Goal: Task Accomplishment & Management: Manage account settings

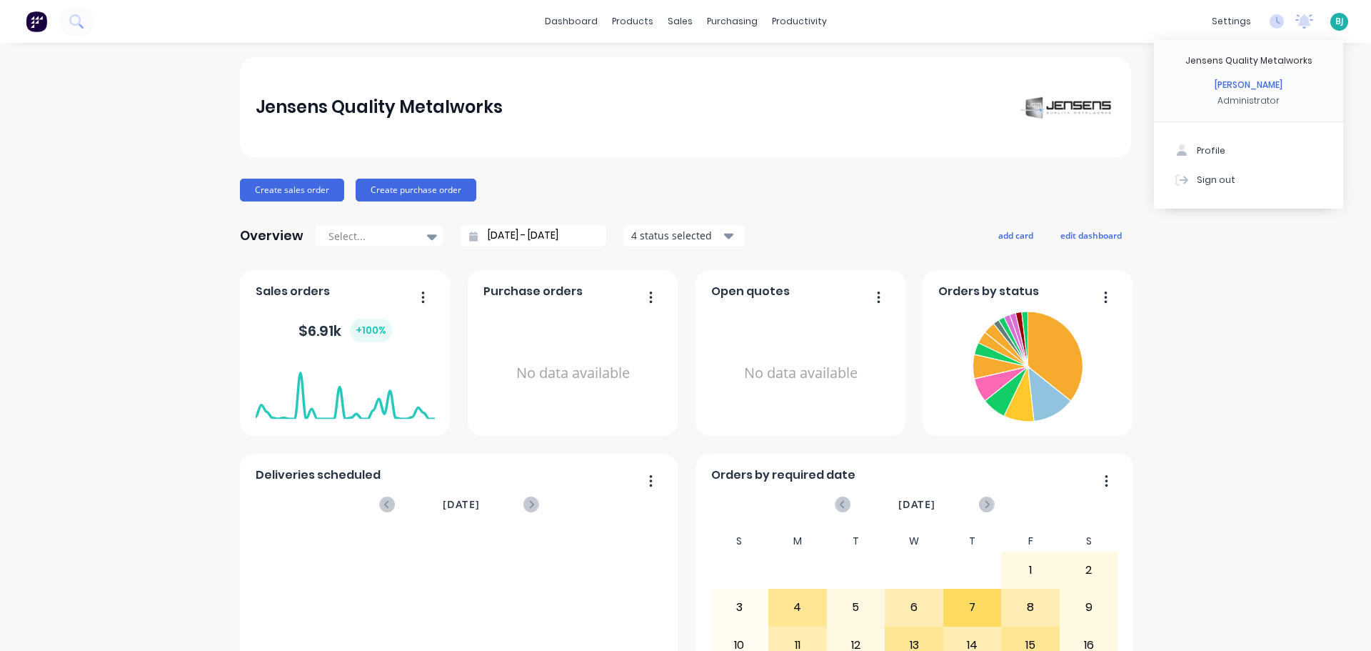
click at [1216, 183] on div "Sign out" at bounding box center [1216, 179] width 39 height 13
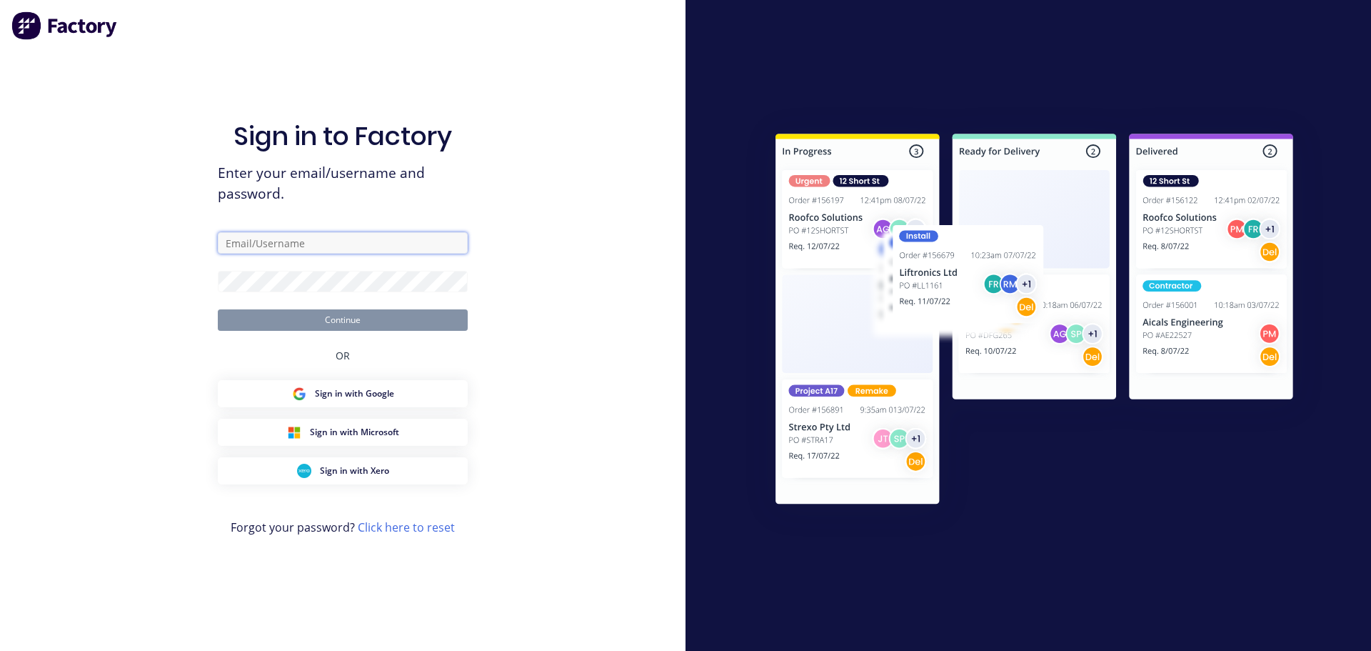
type input "[EMAIL_ADDRESS][DOMAIN_NAME]"
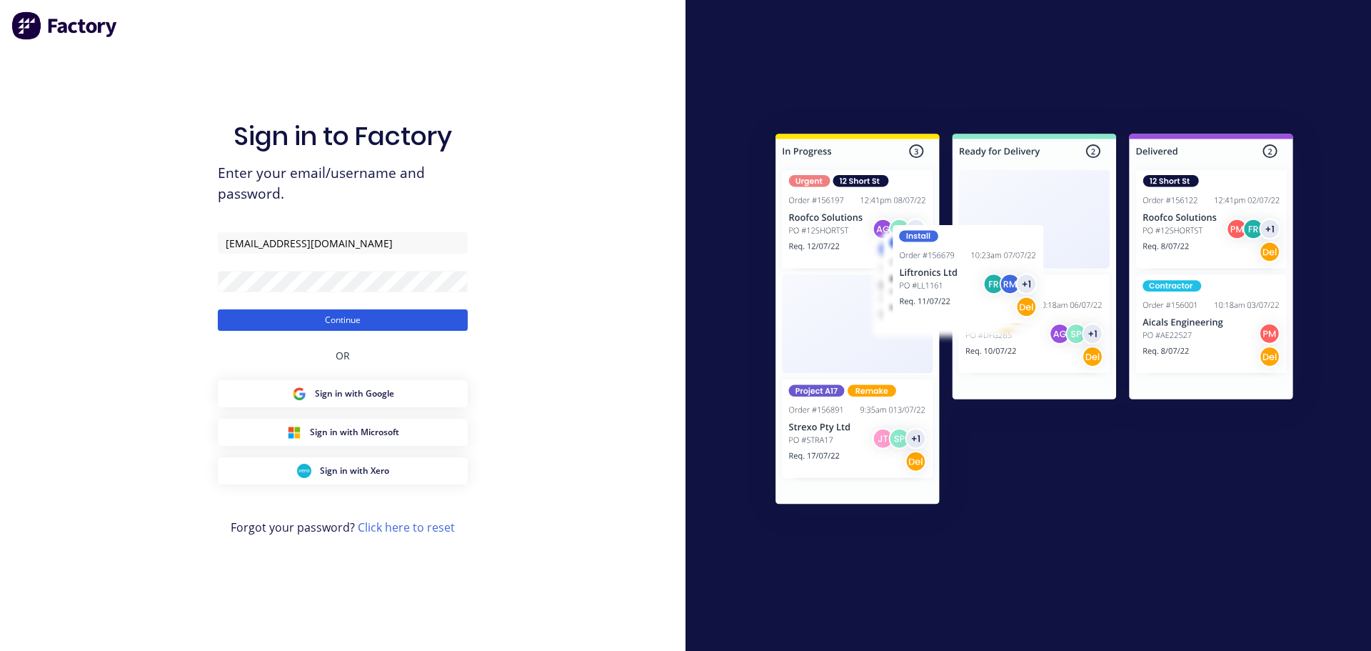
click at [296, 324] on button "Continue" at bounding box center [343, 319] width 250 height 21
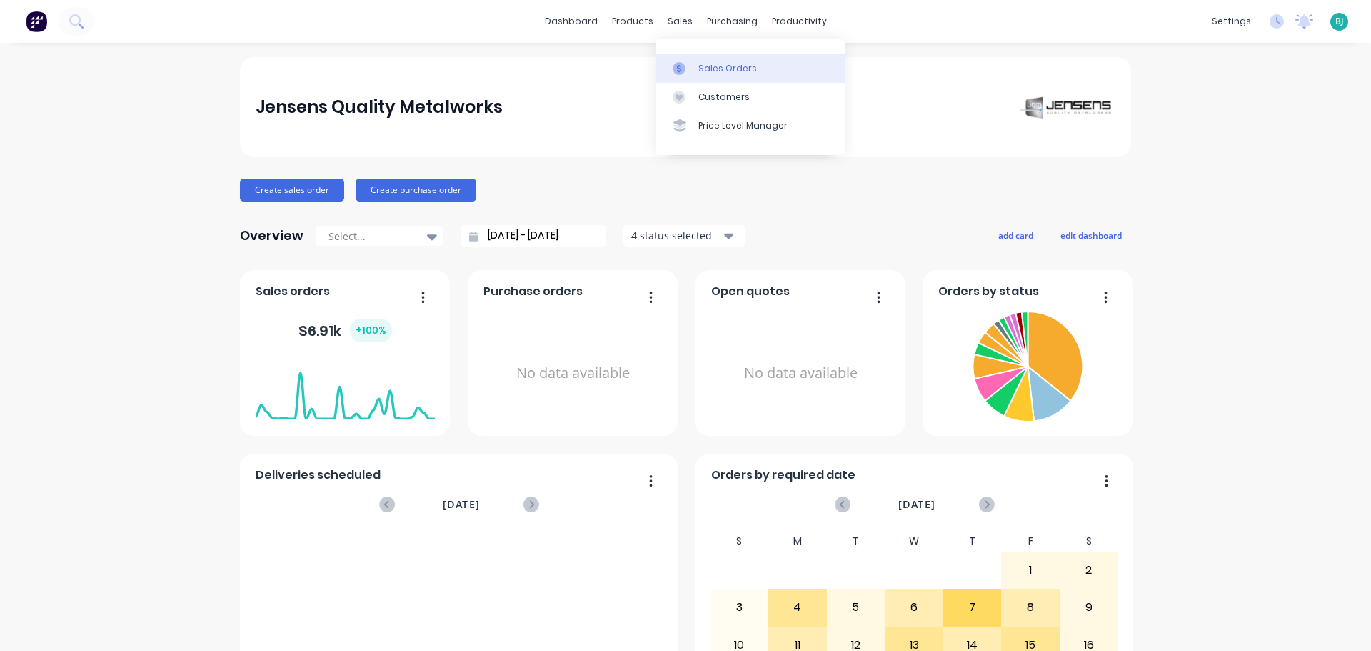
click at [686, 59] on link "Sales Orders" at bounding box center [750, 68] width 189 height 29
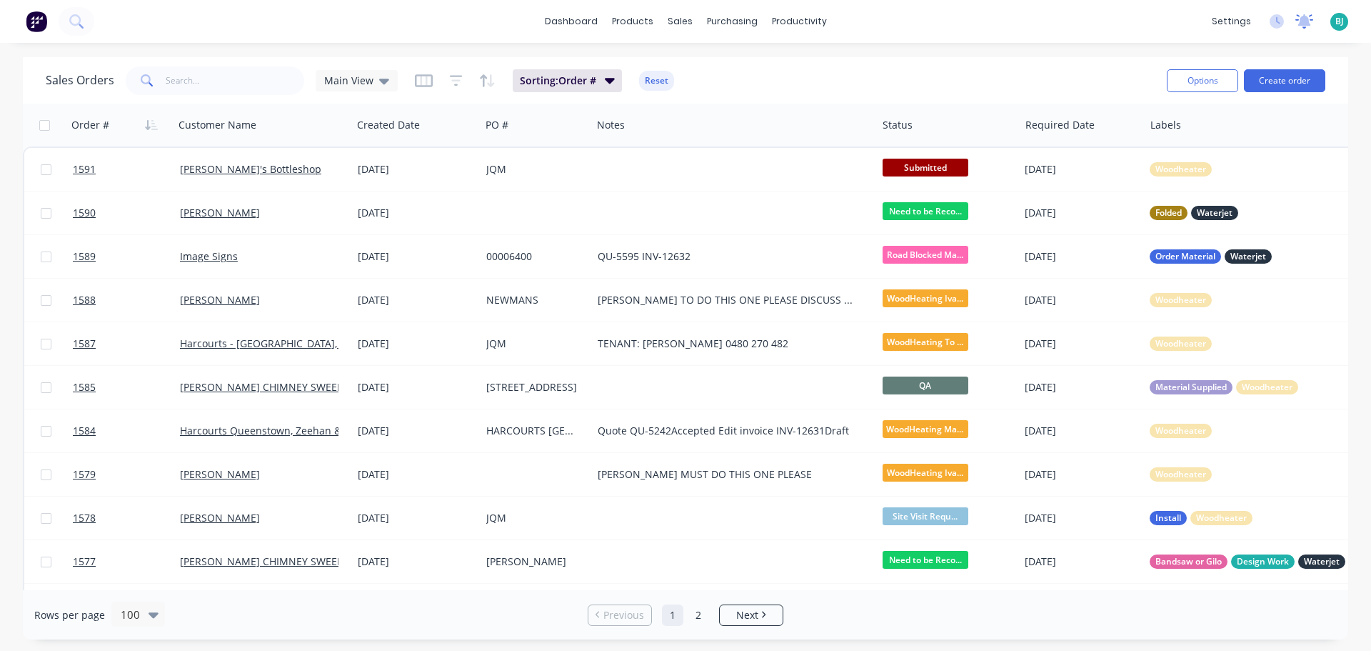
click at [1308, 22] on icon at bounding box center [1305, 19] width 13 height 11
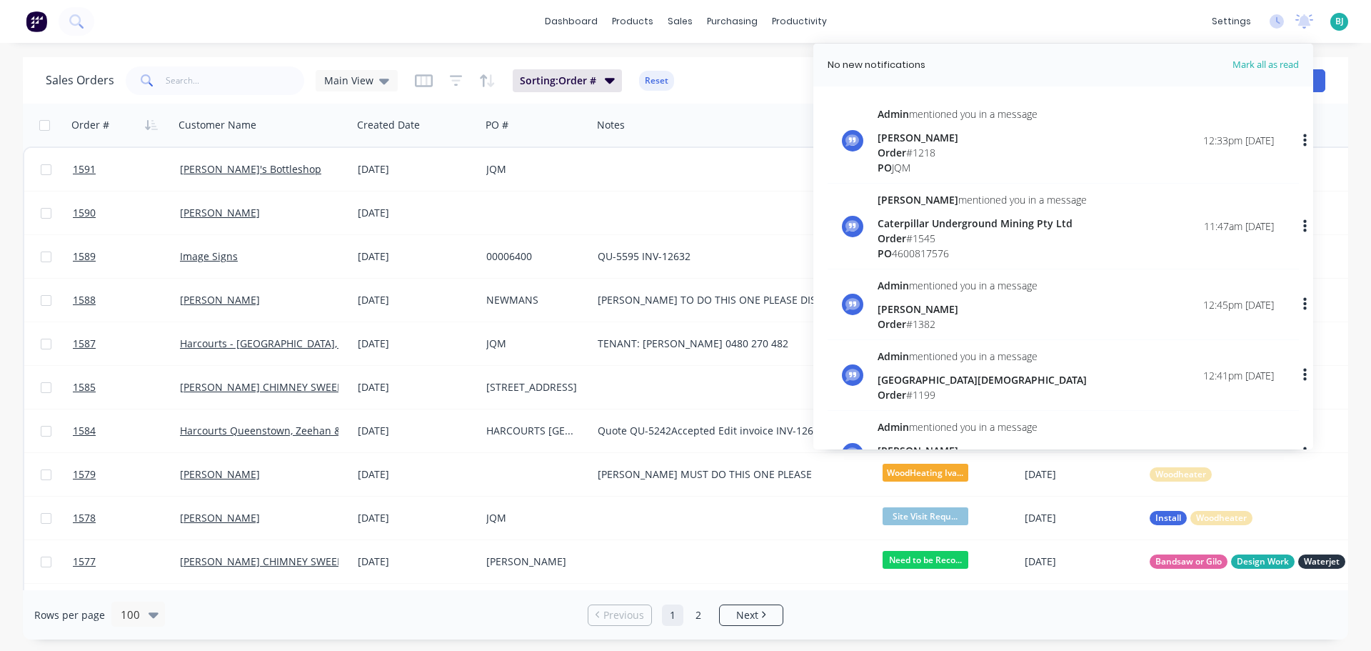
click at [1289, 60] on span "Mark all as read" at bounding box center [1240, 65] width 118 height 14
click at [1306, 29] on div at bounding box center [1305, 21] width 18 height 21
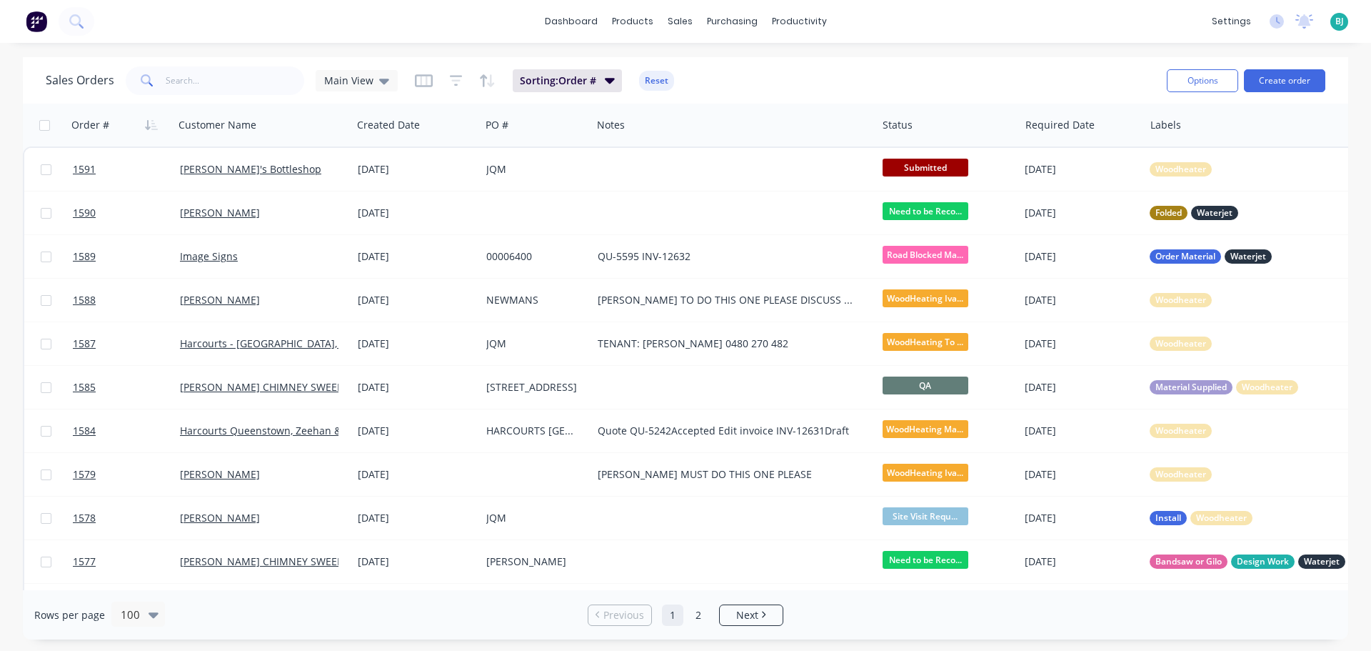
click at [1344, 21] on div "[PERSON_NAME] Quality Metalworks [PERSON_NAME] Administrator Profile Sign out" at bounding box center [1340, 22] width 18 height 18
click at [1341, 29] on div "[PERSON_NAME] Quality Metalworks [PERSON_NAME] Administrator Profile Sign out" at bounding box center [1340, 22] width 18 height 18
click at [1338, 20] on span "BJ" at bounding box center [1340, 21] width 9 height 13
click at [1339, 24] on span "BJ" at bounding box center [1340, 21] width 9 height 13
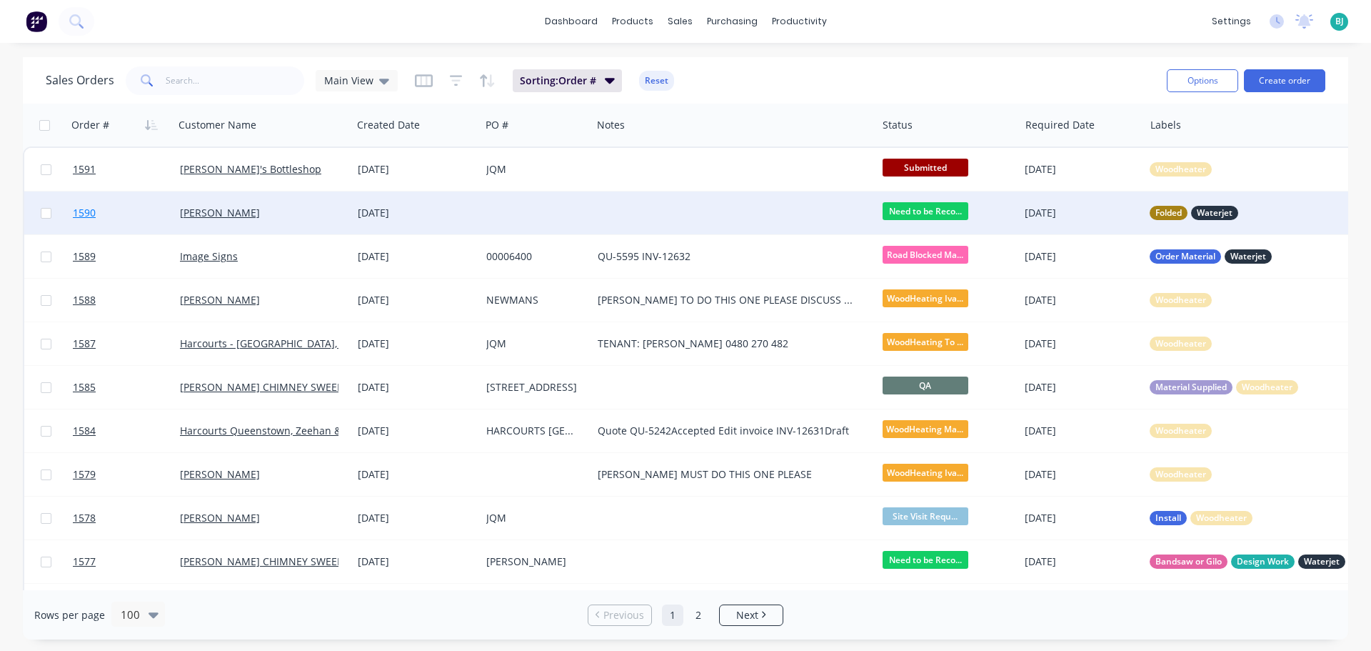
click at [130, 207] on link "1590" at bounding box center [126, 212] width 107 height 43
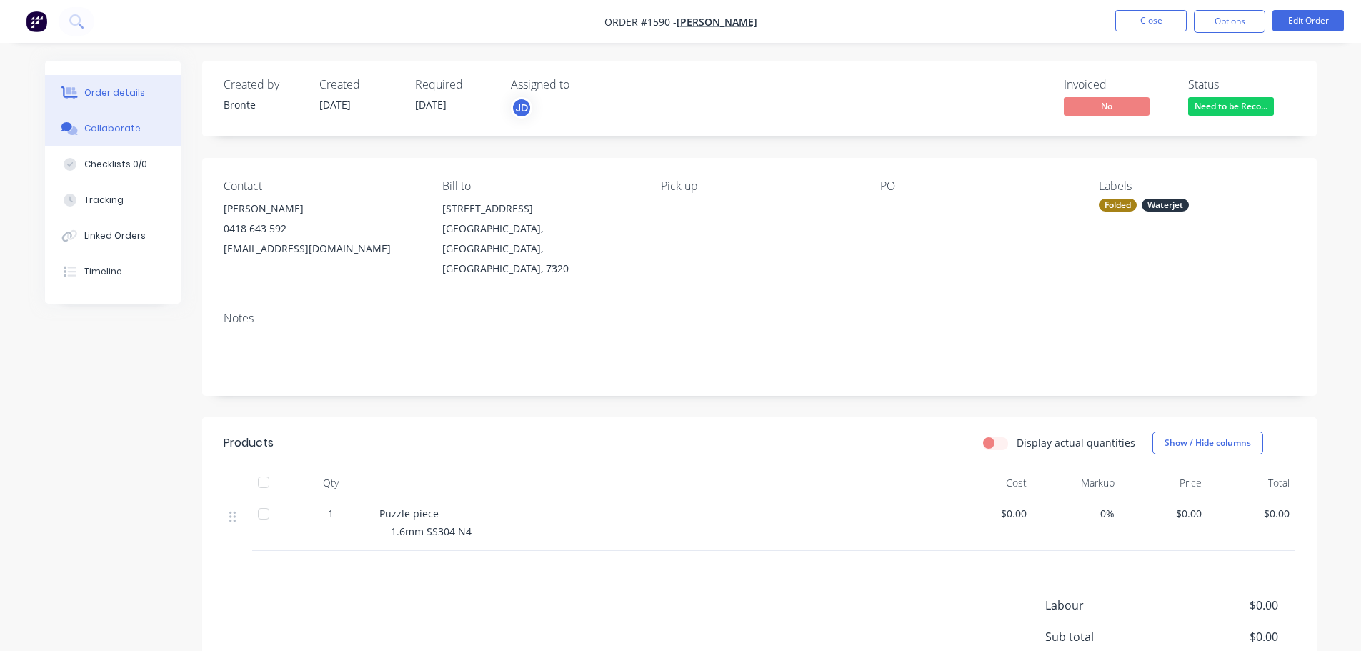
click at [136, 124] on button "Collaborate" at bounding box center [113, 129] width 136 height 36
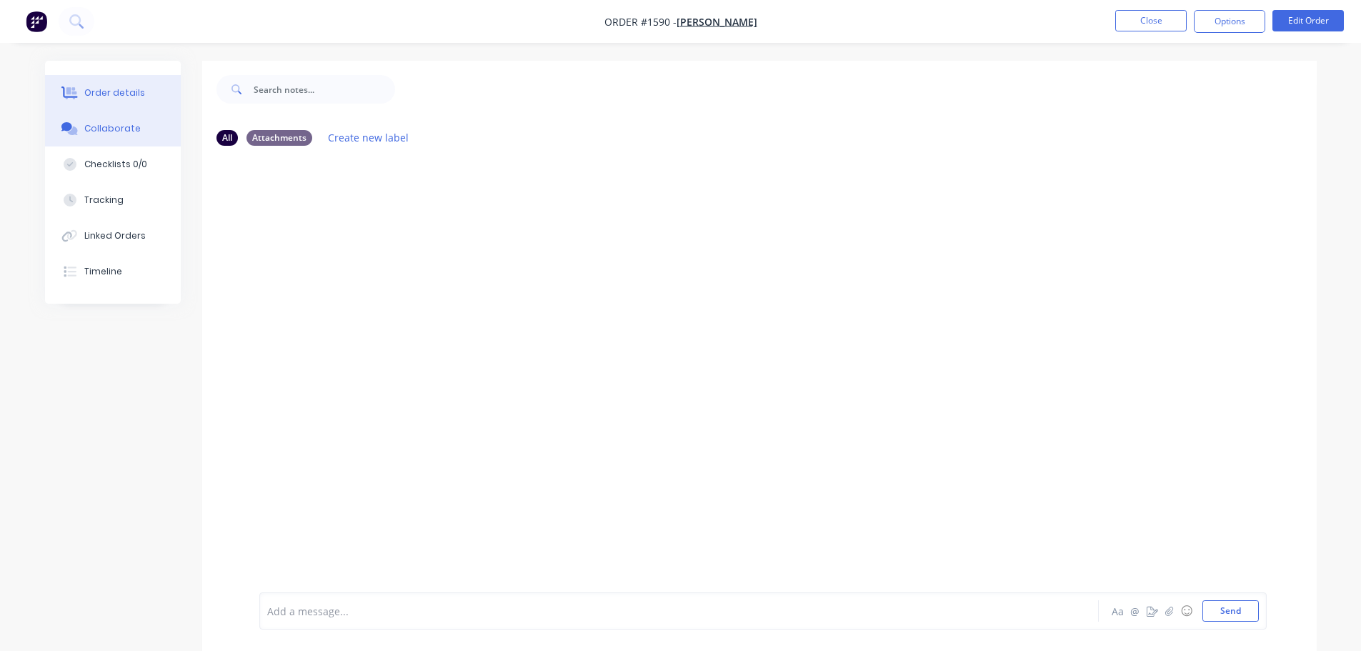
click at [119, 96] on div "Order details" at bounding box center [114, 92] width 61 height 13
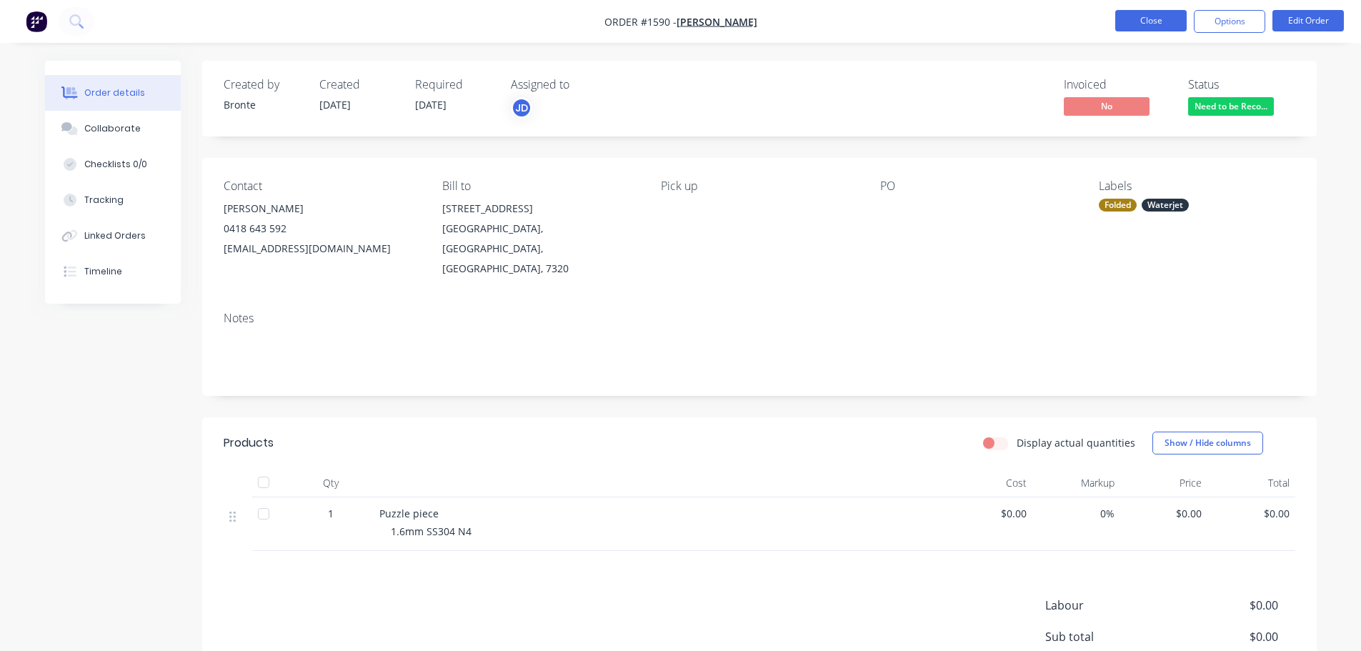
click at [1148, 11] on button "Close" at bounding box center [1150, 20] width 71 height 21
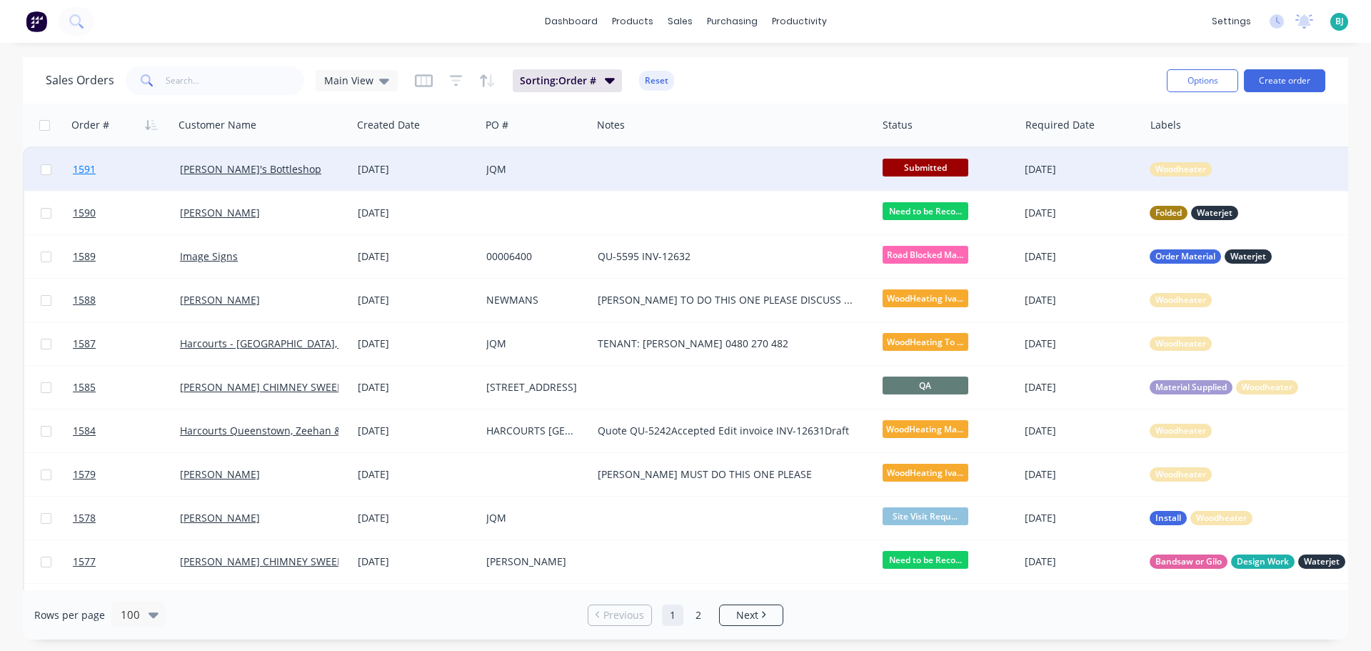
click at [127, 161] on link "1591" at bounding box center [126, 169] width 107 height 43
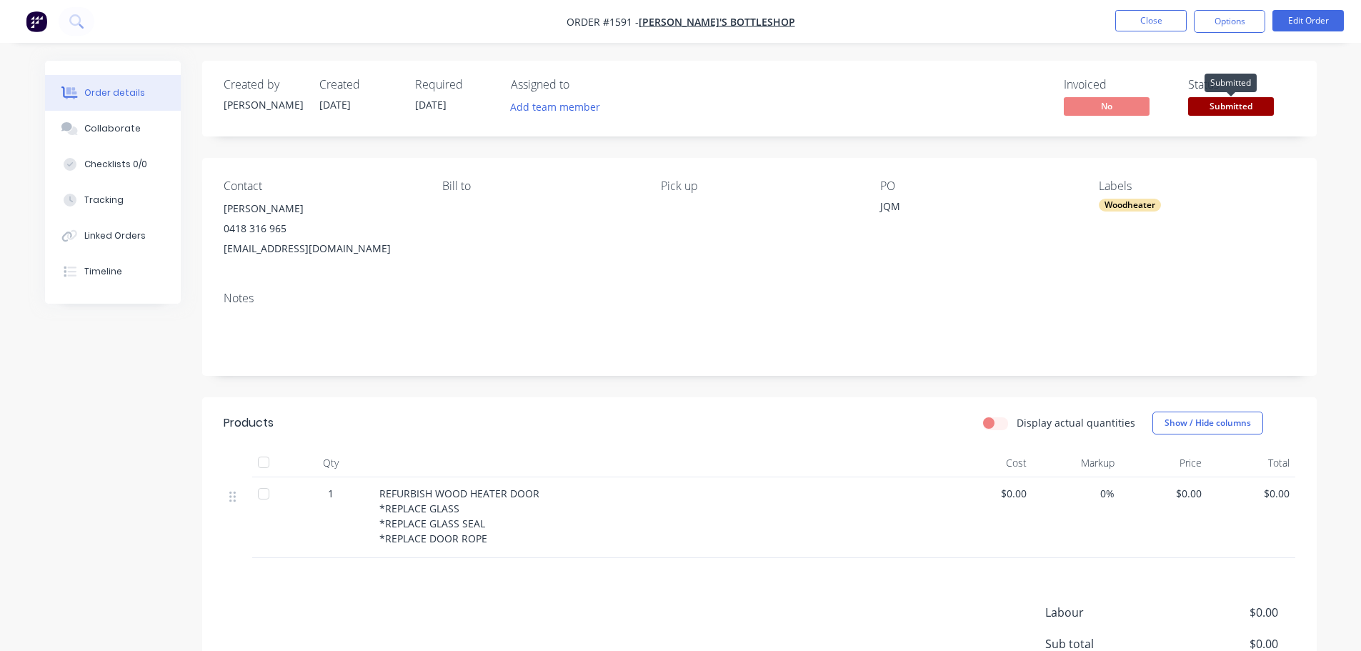
click at [1234, 103] on span "Submitted" at bounding box center [1231, 106] width 86 height 18
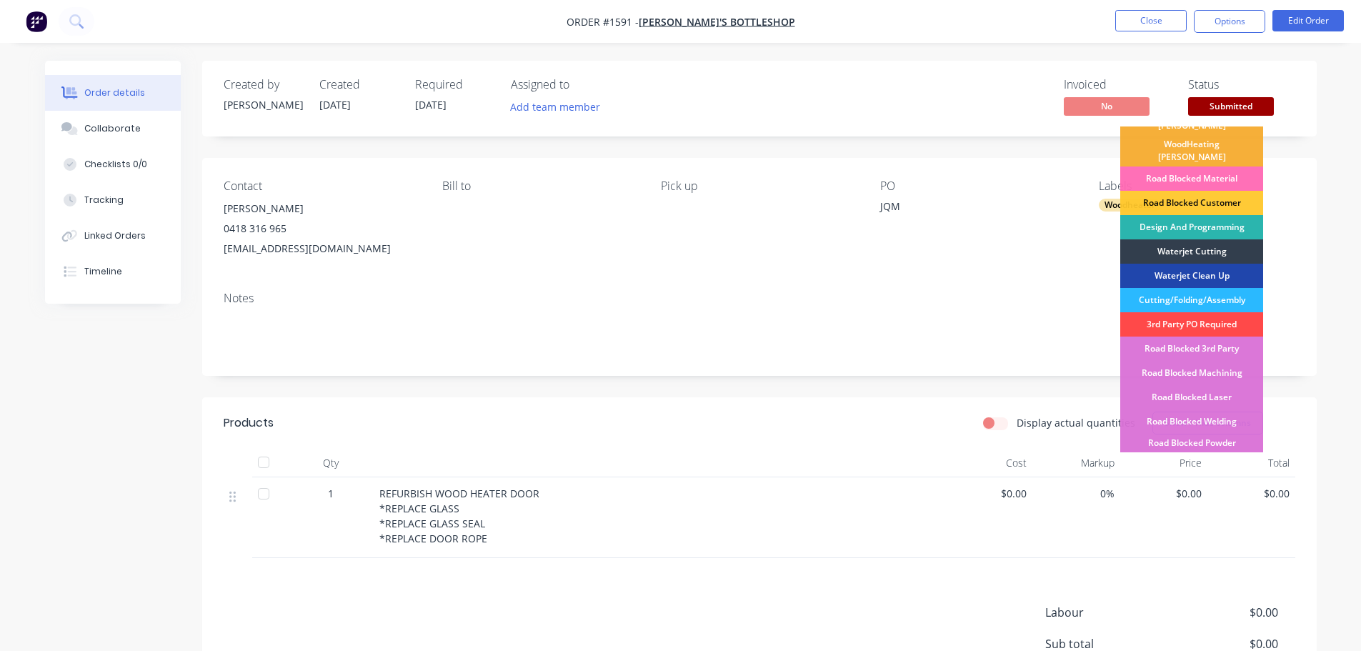
scroll to position [143, 0]
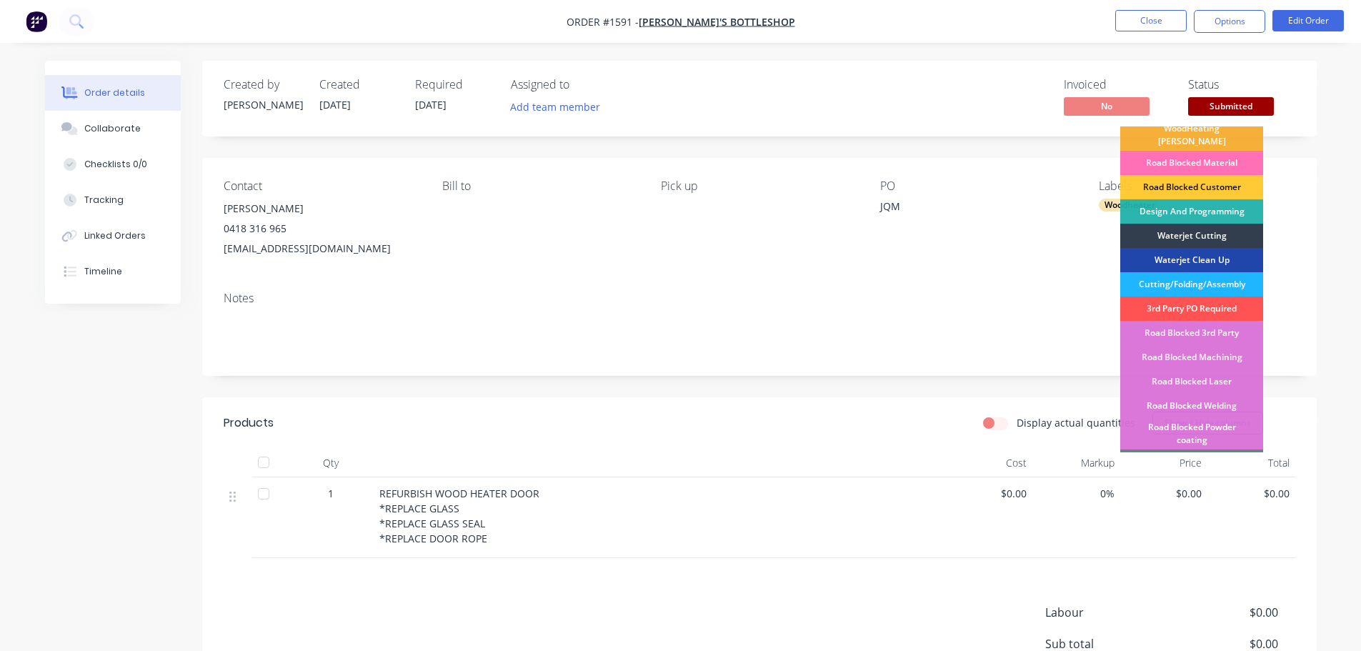
click at [1220, 272] on div "Cutting/Folding/Assembly" at bounding box center [1191, 284] width 143 height 24
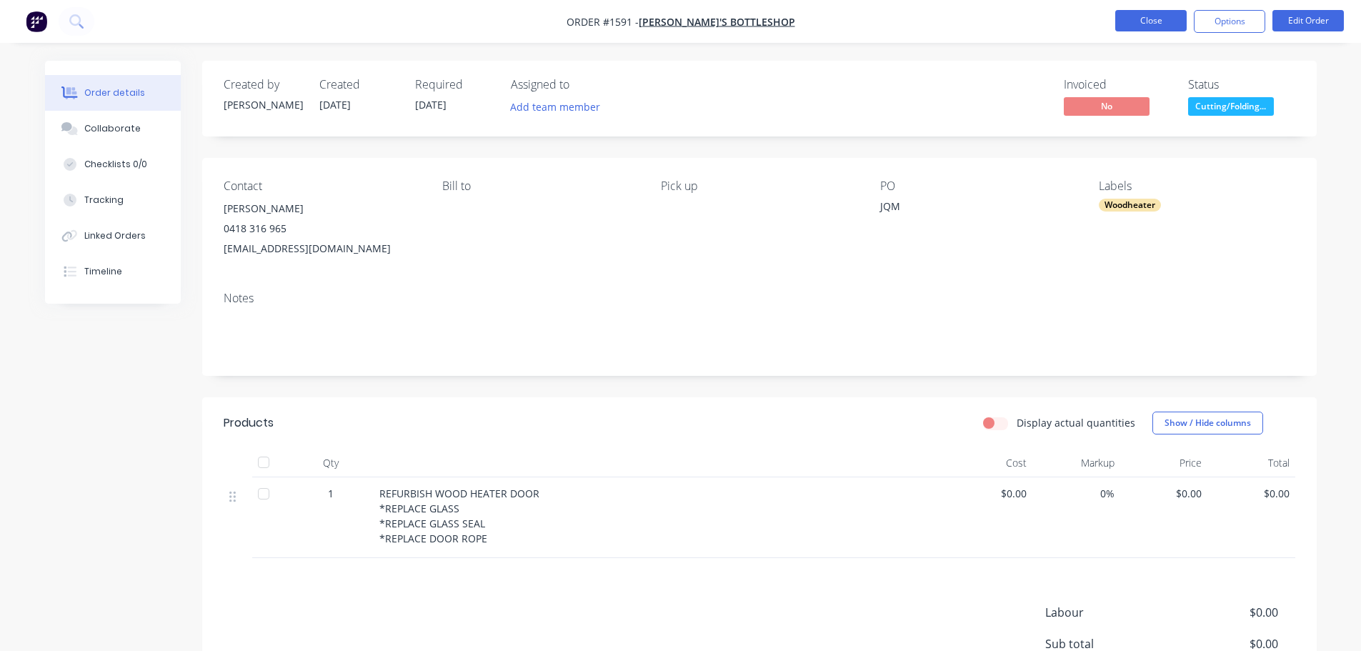
click at [1171, 22] on button "Close" at bounding box center [1150, 20] width 71 height 21
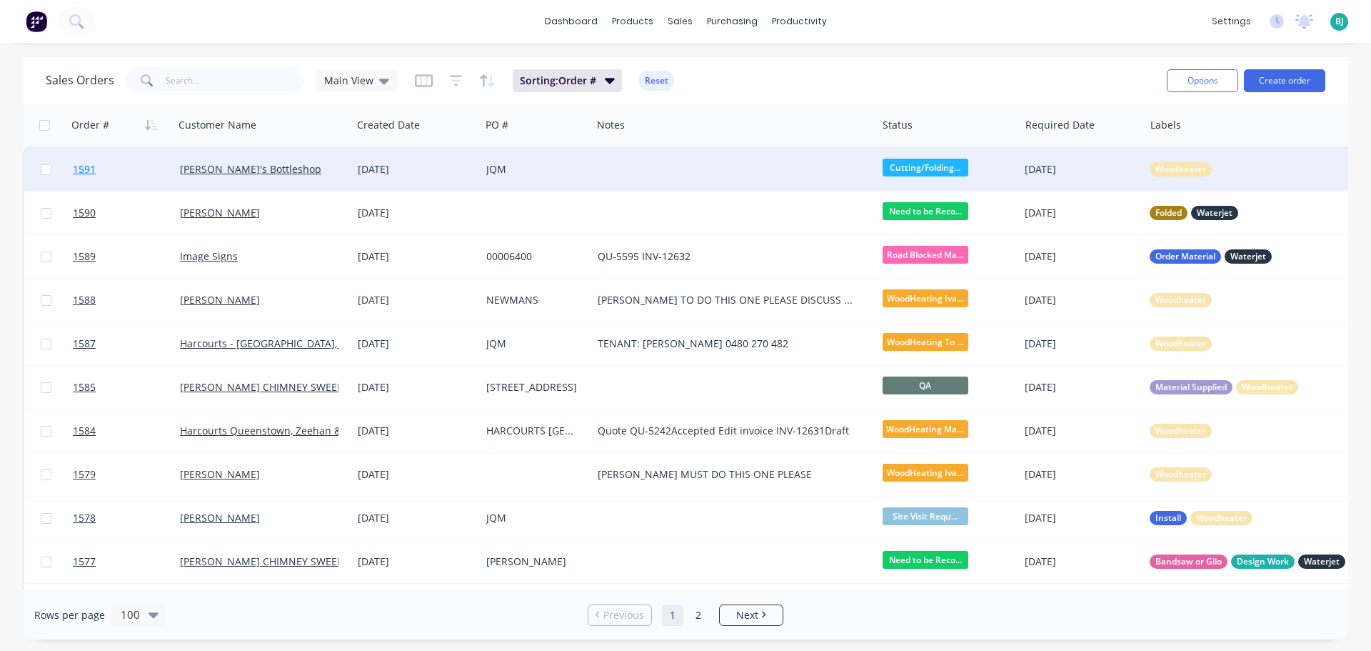
click at [144, 174] on link "1591" at bounding box center [126, 169] width 107 height 43
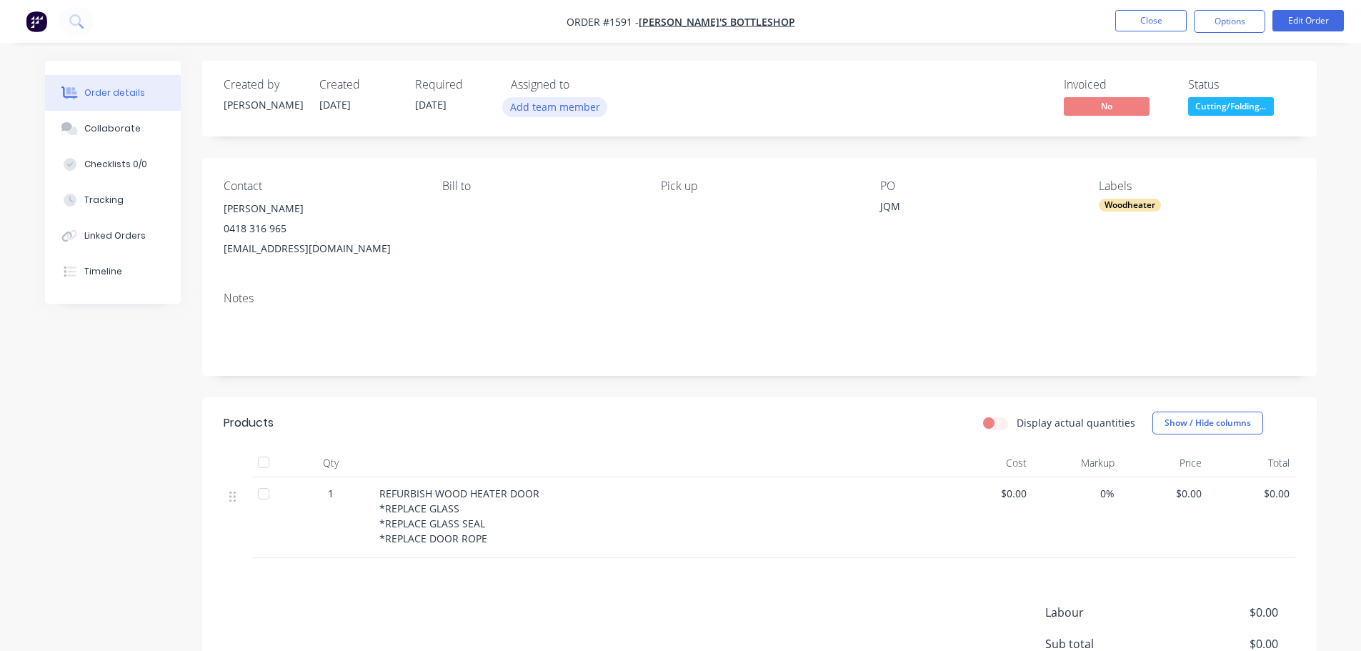
click at [572, 106] on button "Add team member" at bounding box center [554, 106] width 105 height 19
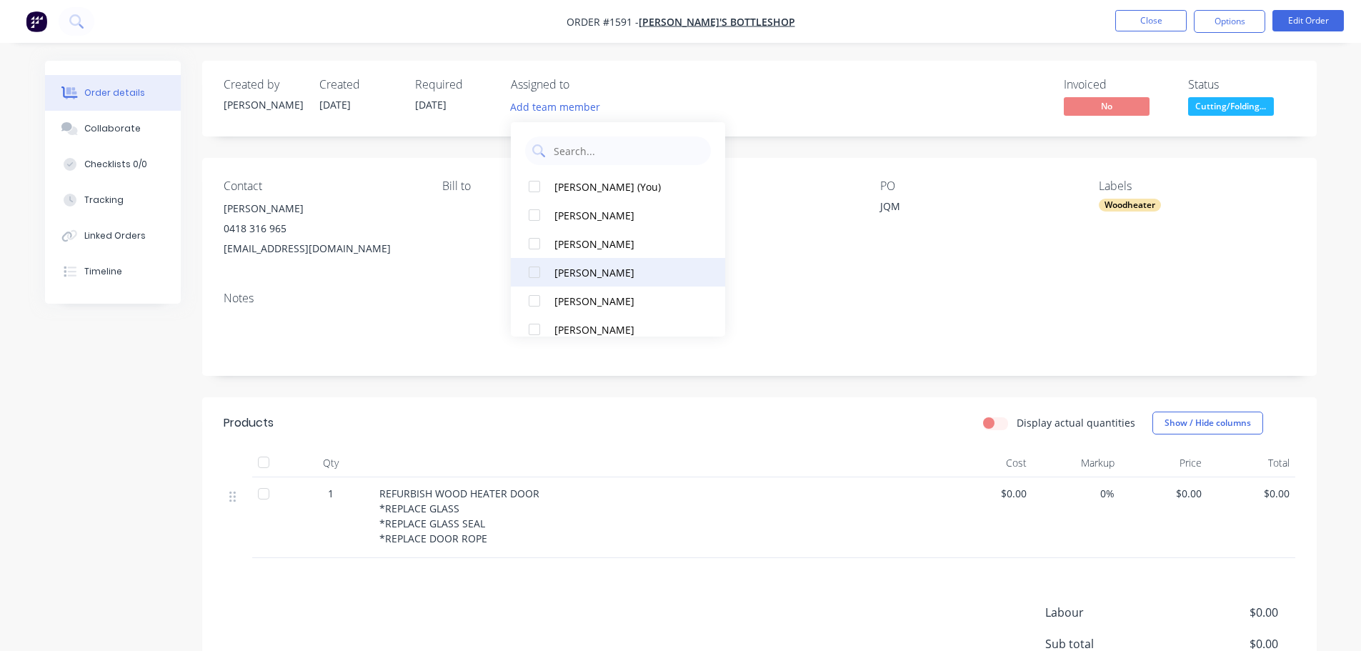
click at [530, 272] on div at bounding box center [534, 272] width 29 height 29
click at [761, 99] on div "Invoiced No Status Cutting/Folding..." at bounding box center [974, 98] width 641 height 41
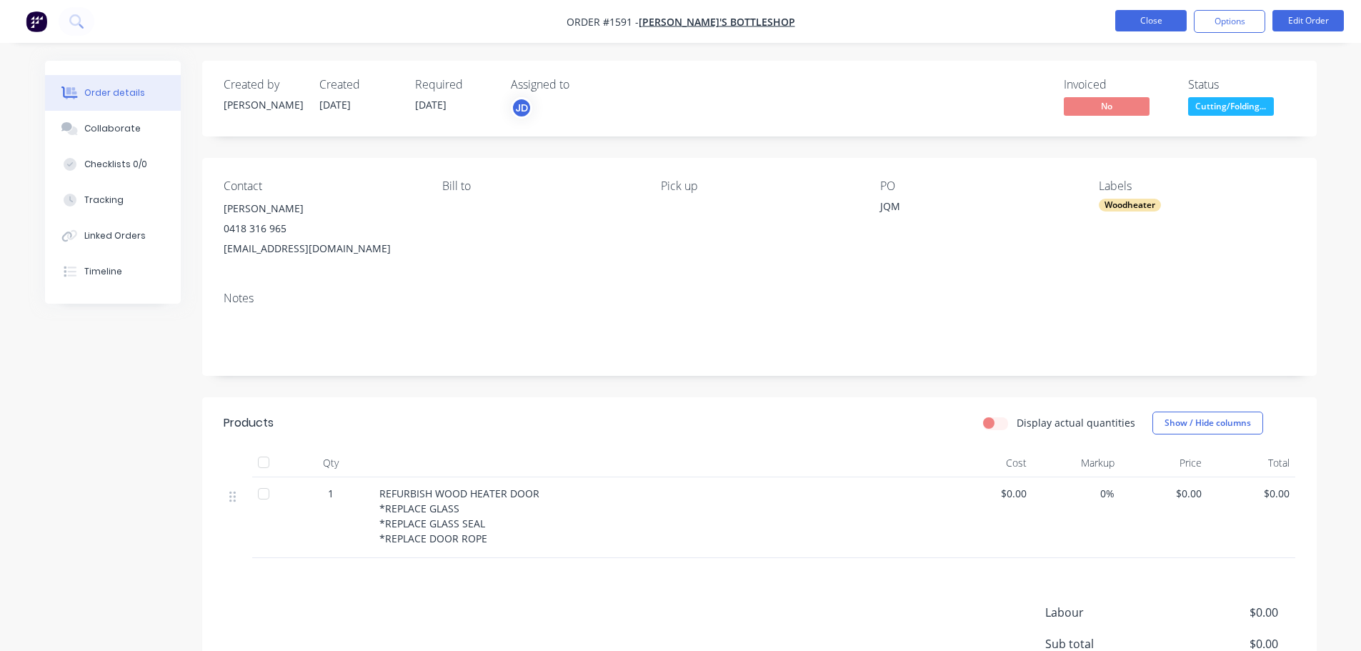
click at [1152, 22] on button "Close" at bounding box center [1150, 20] width 71 height 21
